Goal: Task Accomplishment & Management: Complete application form

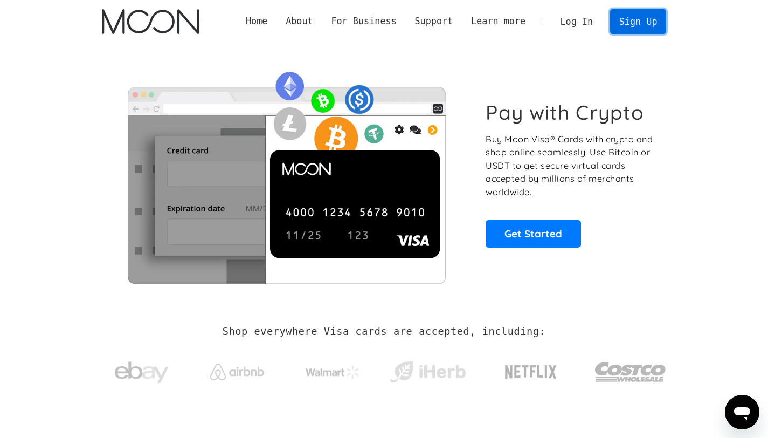
click at [628, 24] on link "Sign Up" at bounding box center [638, 21] width 56 height 24
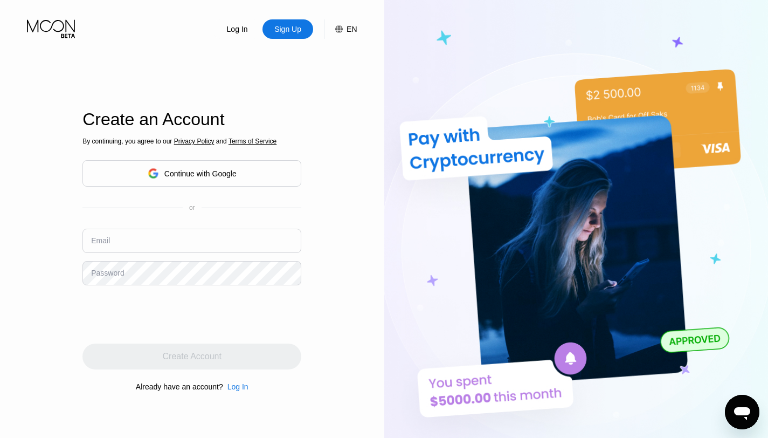
click at [216, 233] on input "text" at bounding box center [191, 241] width 219 height 24
paste input "[EMAIL_ADDRESS][DOMAIN_NAME]"
type input "[EMAIL_ADDRESS][DOMAIN_NAME]"
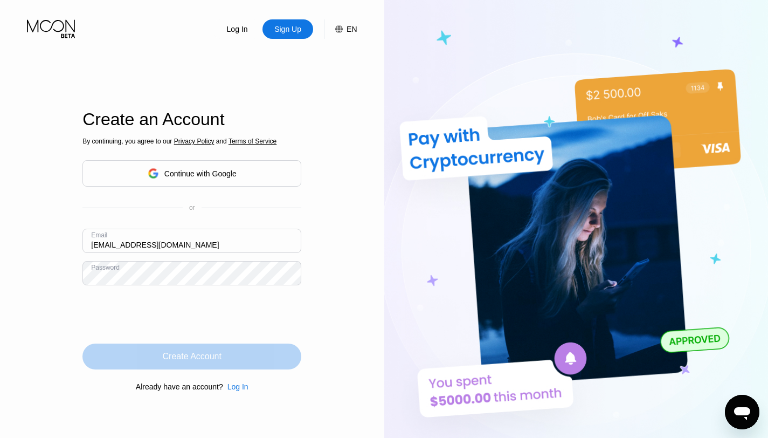
click at [170, 353] on div "Create Account" at bounding box center [192, 356] width 59 height 11
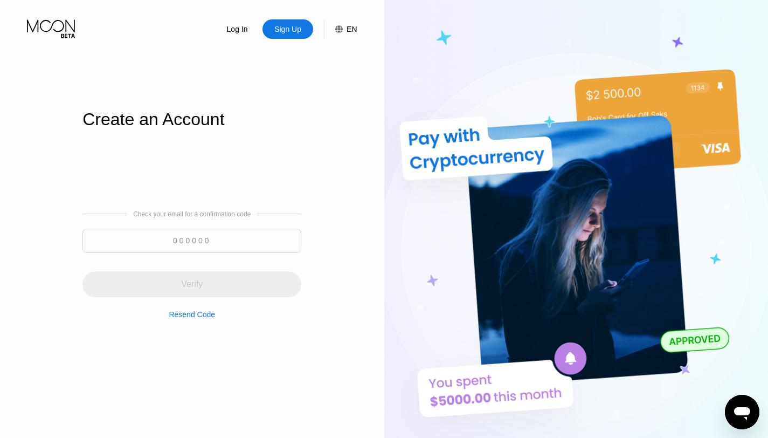
click at [177, 236] on input at bounding box center [191, 241] width 219 height 24
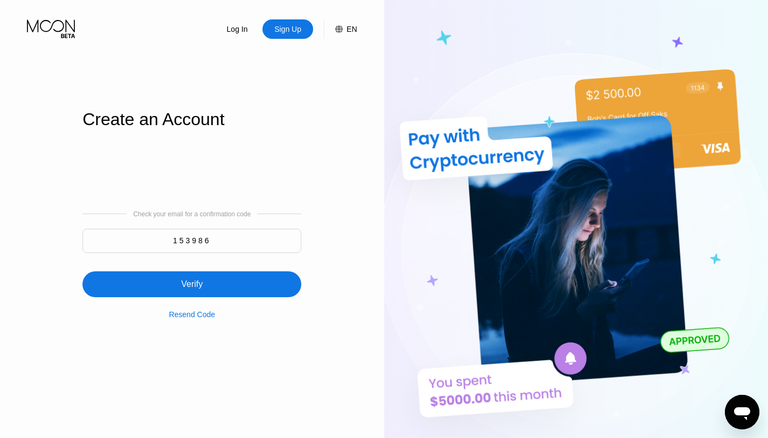
type input "153986"
click at [183, 283] on div "Verify" at bounding box center [192, 284] width 22 height 11
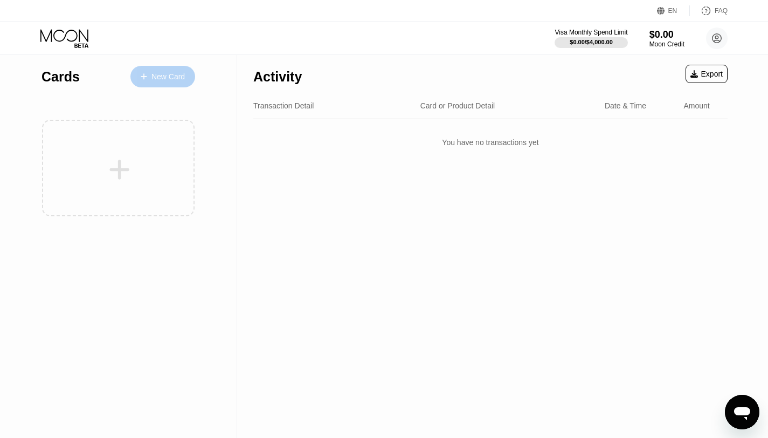
click at [150, 73] on div at bounding box center [149, 76] width 4 height 9
click at [153, 29] on div "Visa Monthly Spend Limit $0.00 / $4,000.00 $0.00 Moon Credit [EMAIL_ADDRESS][DO…" at bounding box center [384, 38] width 768 height 32
